Goal: Task Accomplishment & Management: Complete application form

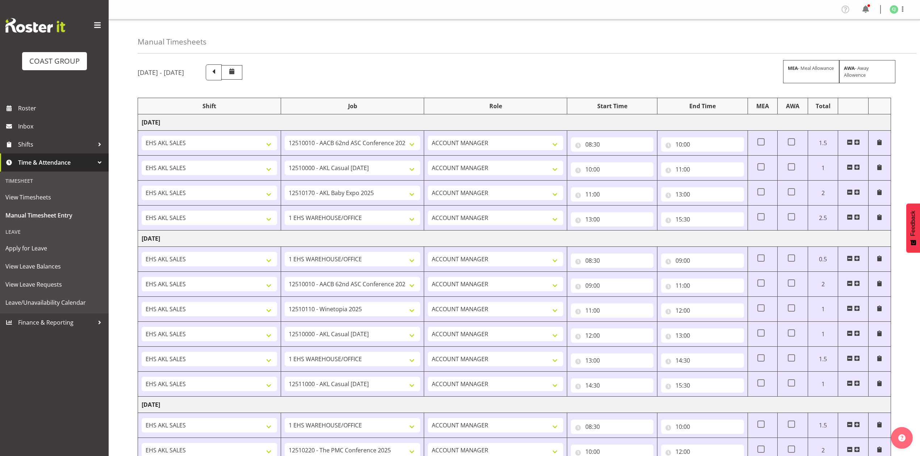
select select "8960"
select select "8654"
select select "10489"
select select "69"
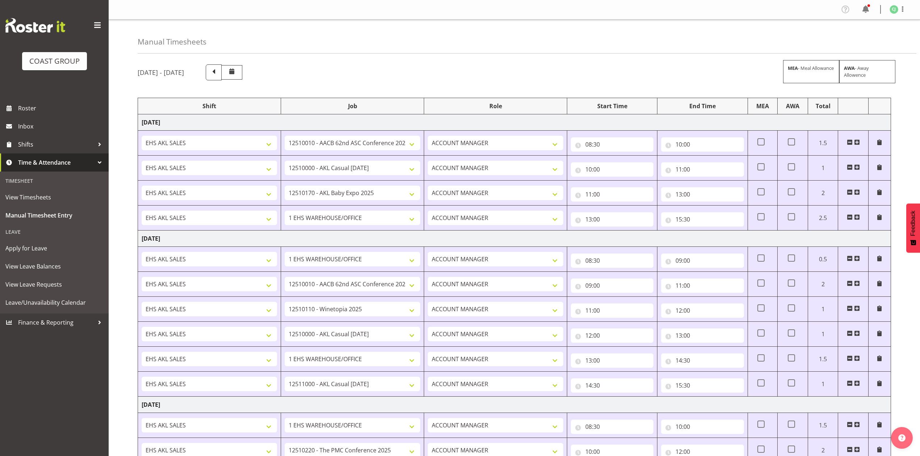
select select "8960"
select select "10038"
select select "8654"
select select "69"
select select "8655"
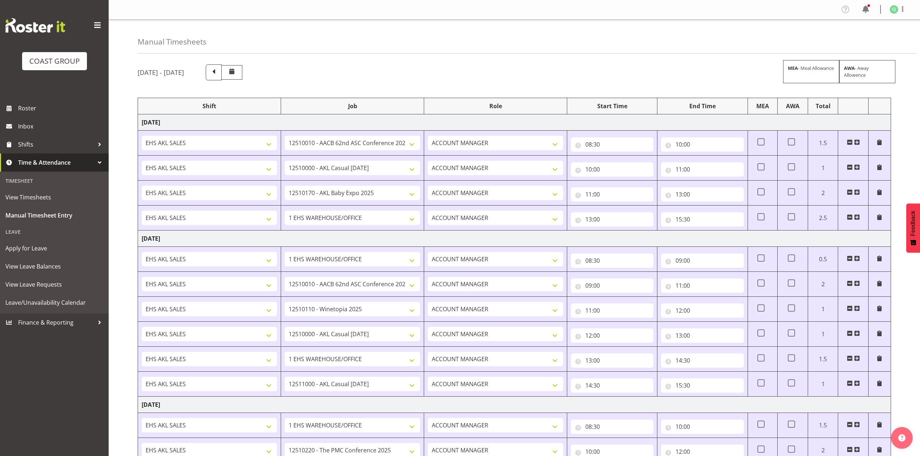
select select "69"
select select "10640"
select select "10489"
select select "69"
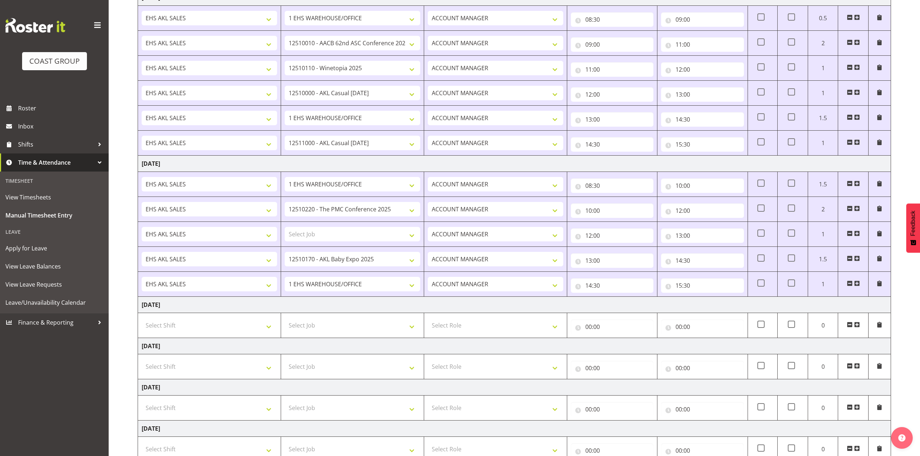
scroll to position [241, 0]
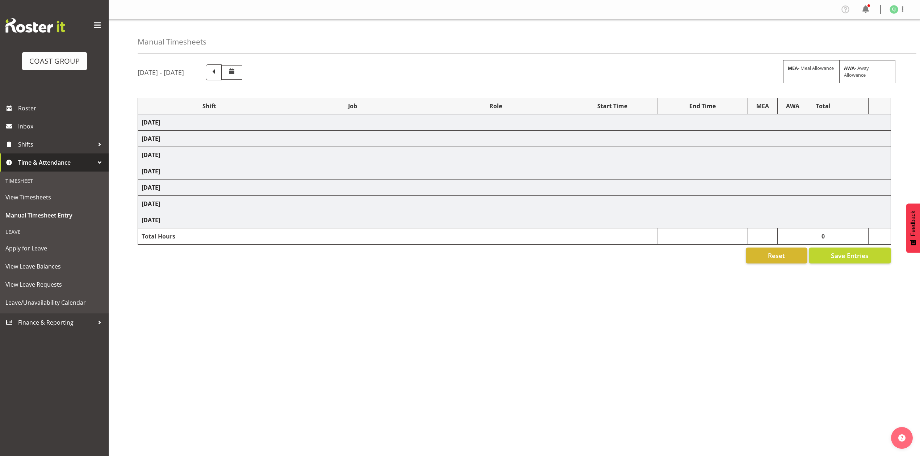
select select "8960"
select select "8654"
select select "10489"
select select "69"
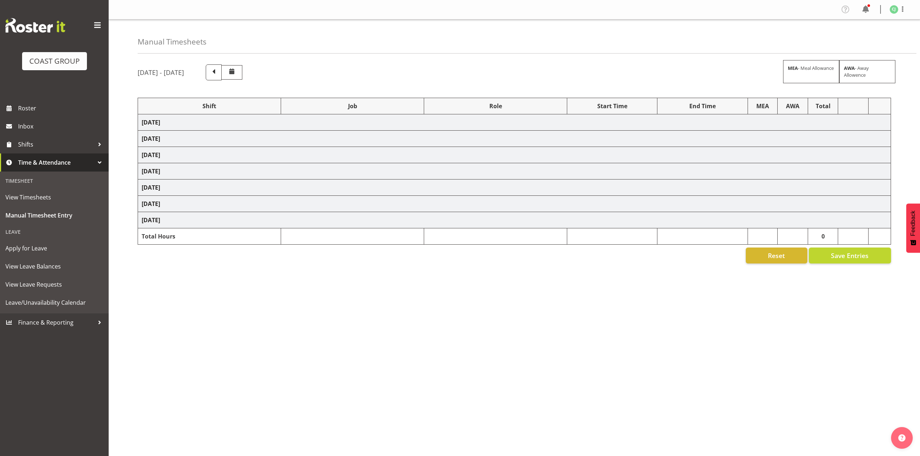
select select "8960"
select select "10038"
select select "8654"
select select "69"
select select "8655"
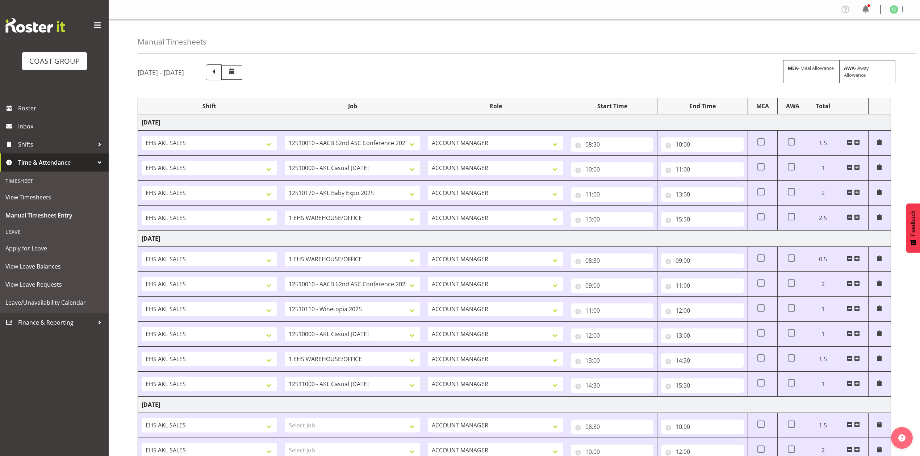
scroll to position [241, 0]
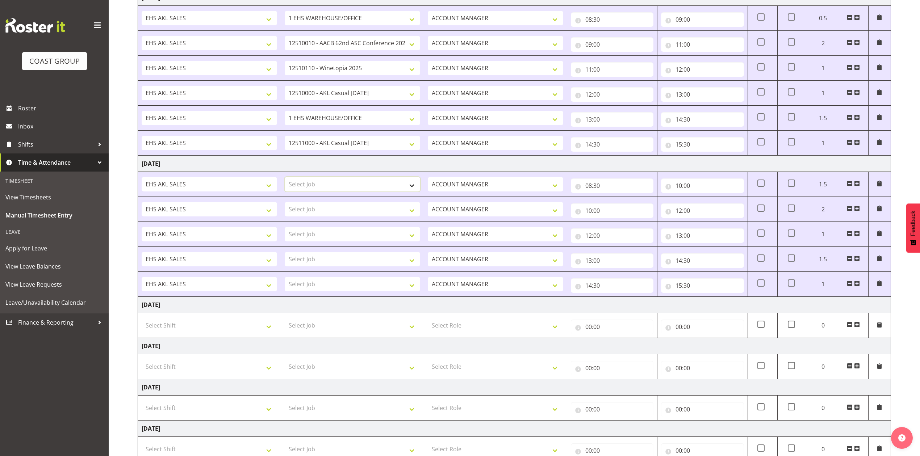
click at [364, 183] on select "Select Job 1 Carlton Events 1 [PERSON_NAME][GEOGRAPHIC_DATA] 1 [PERSON_NAME][GE…" at bounding box center [352, 184] width 135 height 14
select select "69"
click at [285, 179] on select "Select Job 1 Carlton Events 1 [PERSON_NAME][GEOGRAPHIC_DATA] 1 [PERSON_NAME][GE…" at bounding box center [352, 184] width 135 height 14
click at [355, 212] on select "Select Job 1 Carlton Events 1 [PERSON_NAME][GEOGRAPHIC_DATA] 1 [PERSON_NAME][GE…" at bounding box center [352, 209] width 135 height 14
select select "8960"
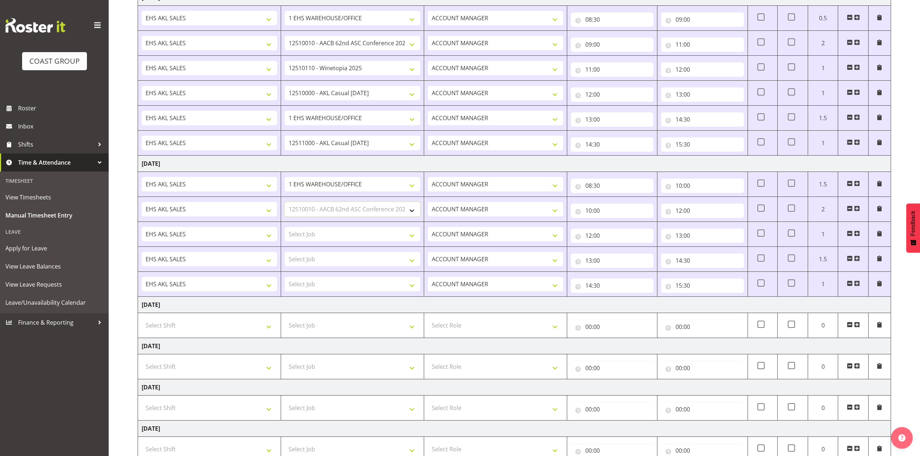
click at [285, 204] on select "Select Job 1 Carlton Events 1 [PERSON_NAME][GEOGRAPHIC_DATA] 1 [PERSON_NAME][GE…" at bounding box center [352, 209] width 135 height 14
click at [371, 238] on select "Select Job 1 Carlton Events 1 [PERSON_NAME][GEOGRAPHIC_DATA] 1 [PERSON_NAME][GE…" at bounding box center [352, 234] width 135 height 14
select select "10038"
click at [285, 229] on select "Select Job 1 Carlton Events 1 [PERSON_NAME][GEOGRAPHIC_DATA] 1 [PERSON_NAME][GE…" at bounding box center [352, 234] width 135 height 14
click at [345, 263] on select "Select Job 1 Carlton Events 1 [PERSON_NAME][GEOGRAPHIC_DATA] 1 [PERSON_NAME][GE…" at bounding box center [352, 259] width 135 height 14
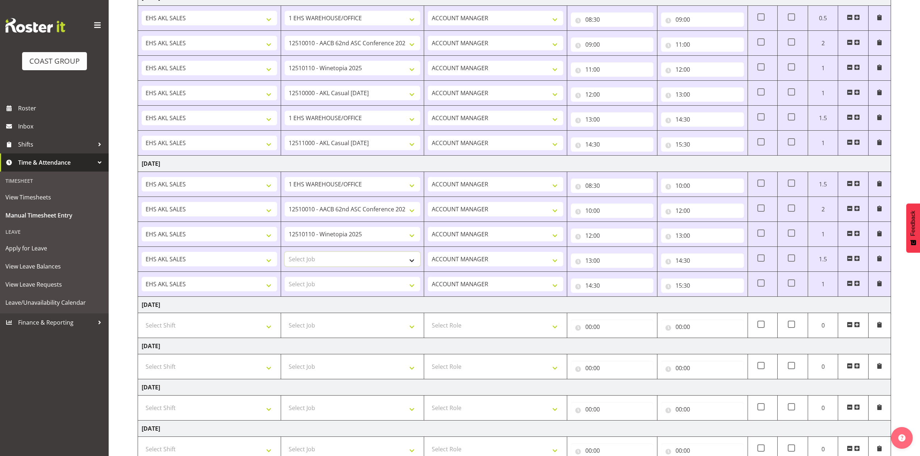
select select "10613"
click at [285, 254] on select "Select Job 1 Carlton Events 1 [PERSON_NAME][GEOGRAPHIC_DATA] 1 [PERSON_NAME][GE…" at bounding box center [352, 259] width 135 height 14
click at [341, 287] on select "Select Job 1 Carlton Events 1 [PERSON_NAME][GEOGRAPHIC_DATA] 1 [PERSON_NAME][GE…" at bounding box center [352, 284] width 135 height 14
select select "69"
click at [285, 280] on select "Select Job 1 Carlton Events 1 [PERSON_NAME][GEOGRAPHIC_DATA] 1 [PERSON_NAME][GE…" at bounding box center [352, 284] width 135 height 14
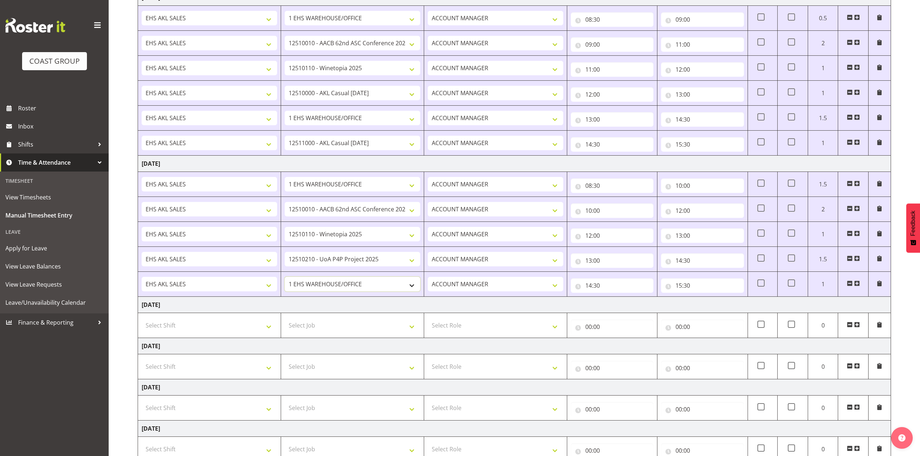
click at [358, 289] on select "1 Carlton Events 1 [PERSON_NAME] 1 [PERSON_NAME][GEOGRAPHIC_DATA] 1 EHS WAREHOU…" at bounding box center [352, 284] width 135 height 14
click at [365, 308] on td "[DATE]" at bounding box center [514, 305] width 753 height 16
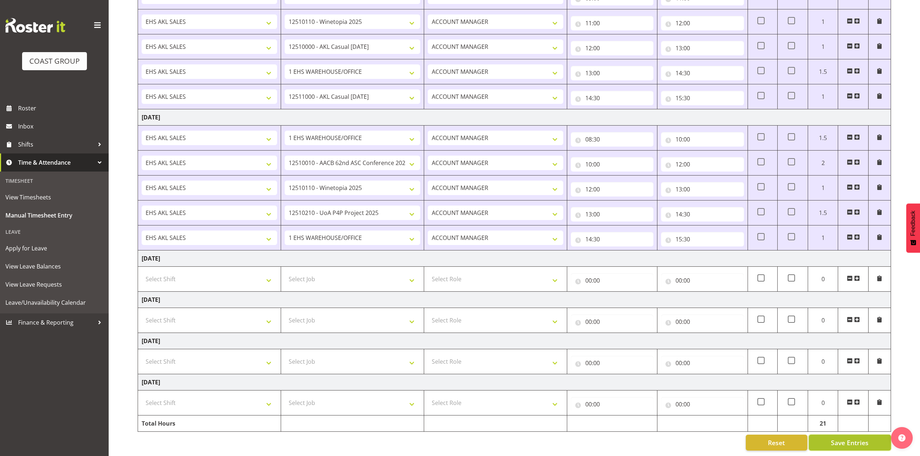
click at [864, 438] on span "Save Entries" at bounding box center [850, 442] width 38 height 9
